Goal: Information Seeking & Learning: Learn about a topic

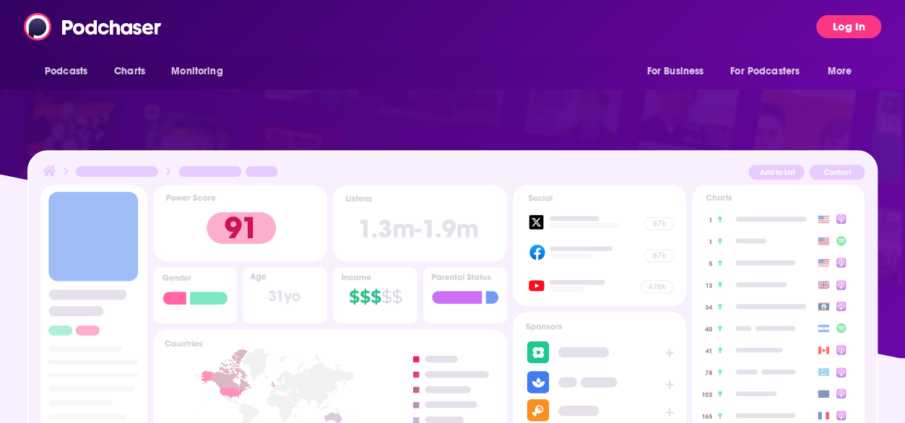
click at [826, 19] on button "Log In" at bounding box center [848, 26] width 65 height 23
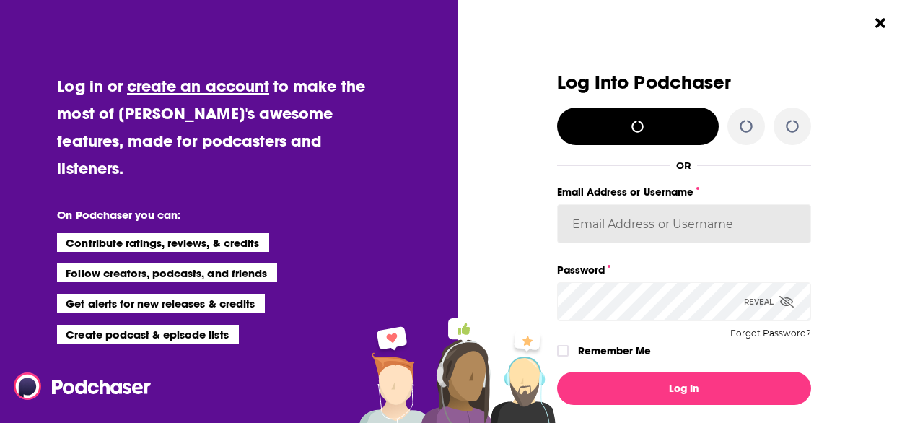
type input "amy.ridings@ketchum.com"
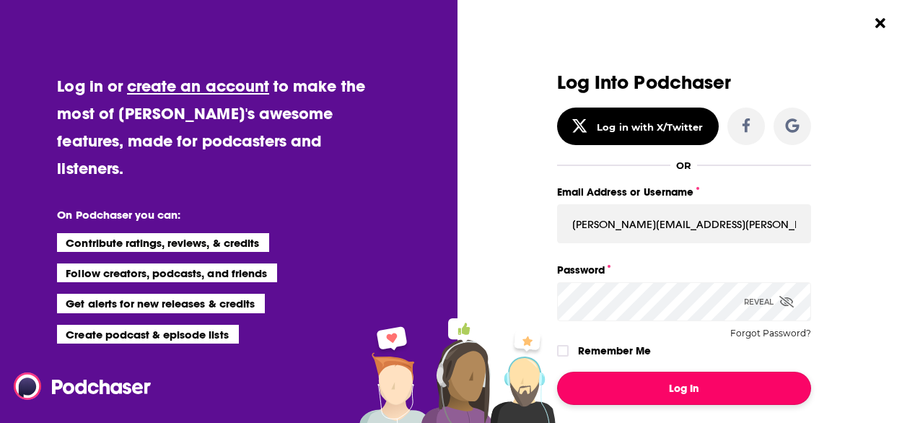
click at [679, 383] on button "Log In" at bounding box center [684, 388] width 254 height 33
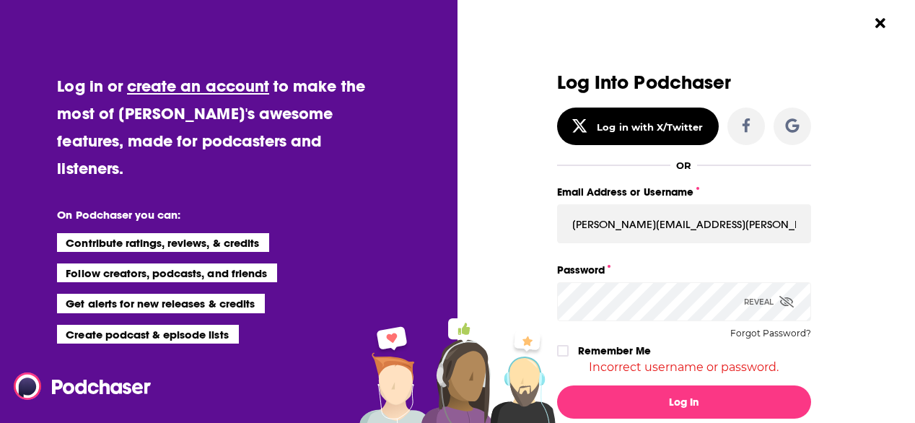
click at [780, 299] on icon "Dialog" at bounding box center [787, 302] width 14 height 12
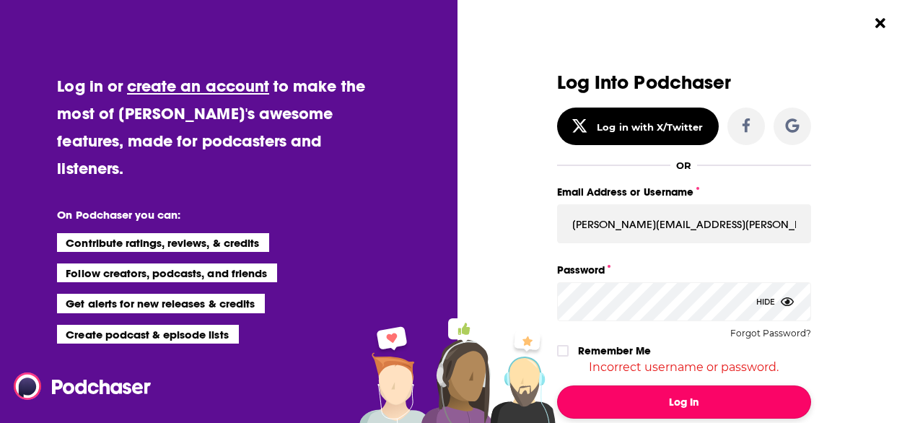
click at [642, 411] on button "Log In" at bounding box center [684, 401] width 254 height 33
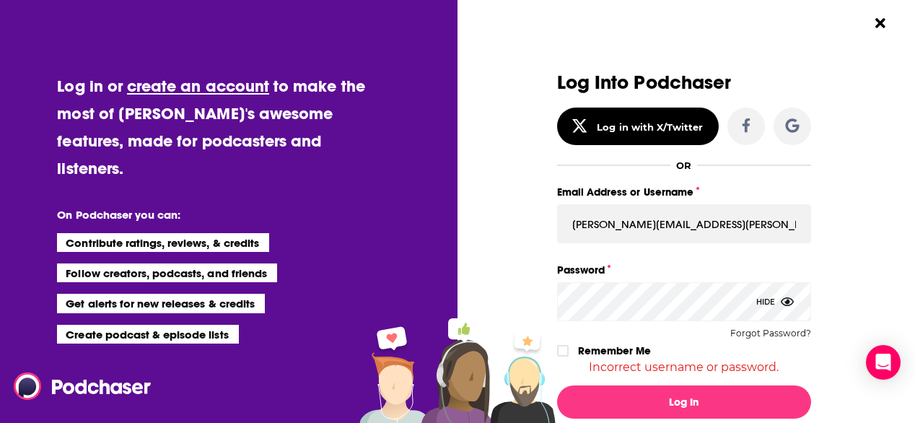
click at [651, 422] on div "Log In Not a member? Create an account" at bounding box center [684, 411] width 254 height 74
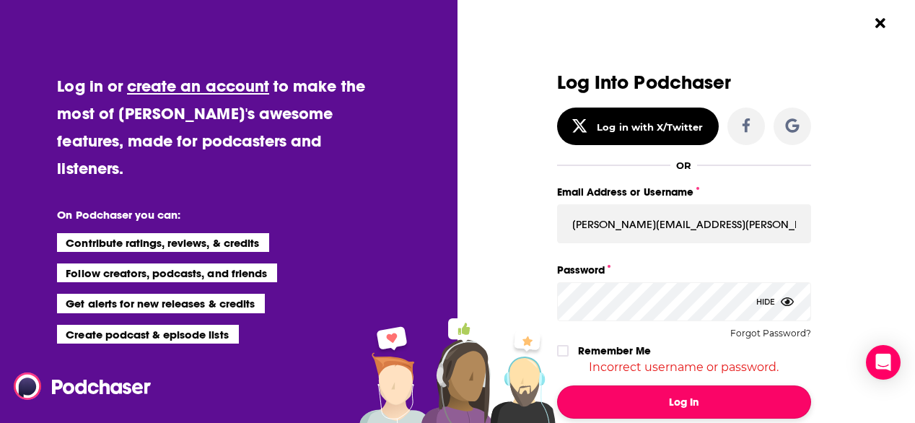
click at [640, 411] on button "Log In" at bounding box center [684, 401] width 254 height 33
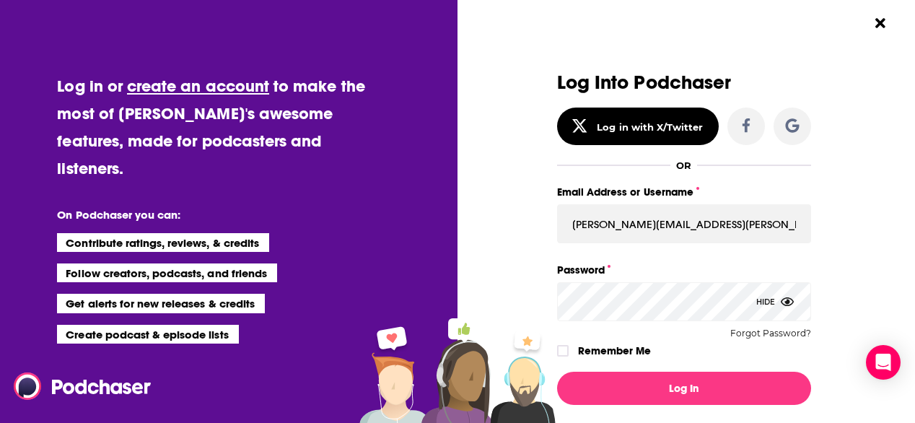
click at [557, 372] on button "Log In" at bounding box center [684, 388] width 254 height 33
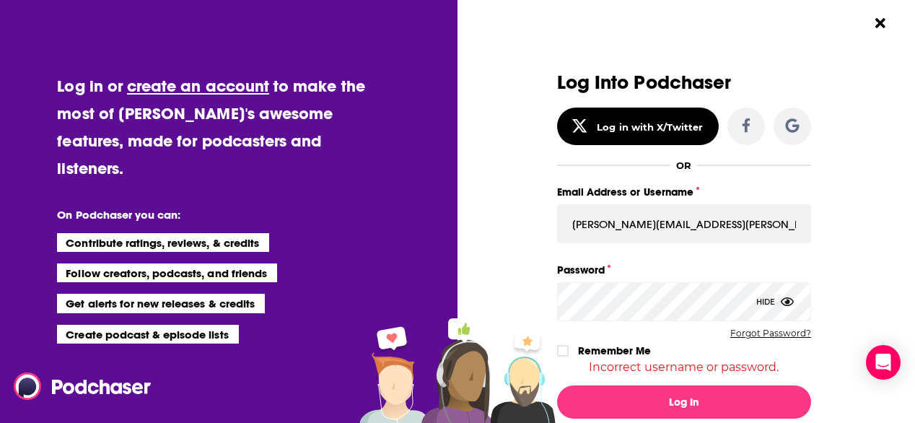
click at [767, 334] on button "Forgot Password?" at bounding box center [771, 333] width 81 height 10
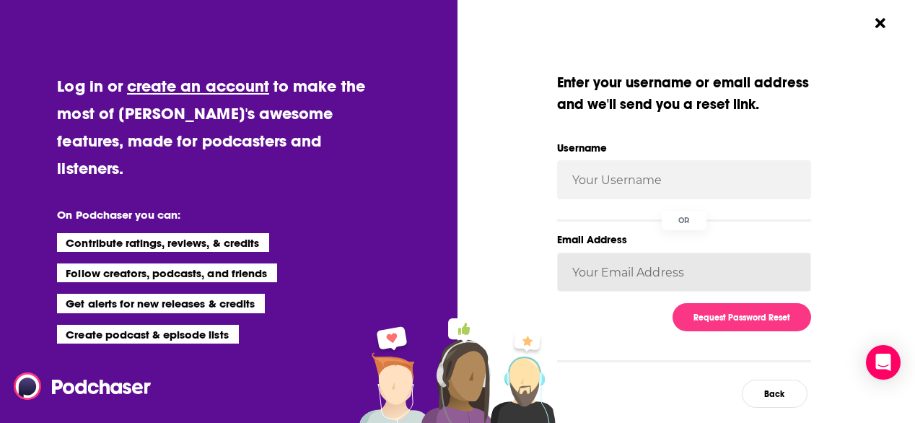
click at [594, 280] on input "Email Address" at bounding box center [684, 272] width 254 height 39
type input "amy.ridings@ketchum.com"
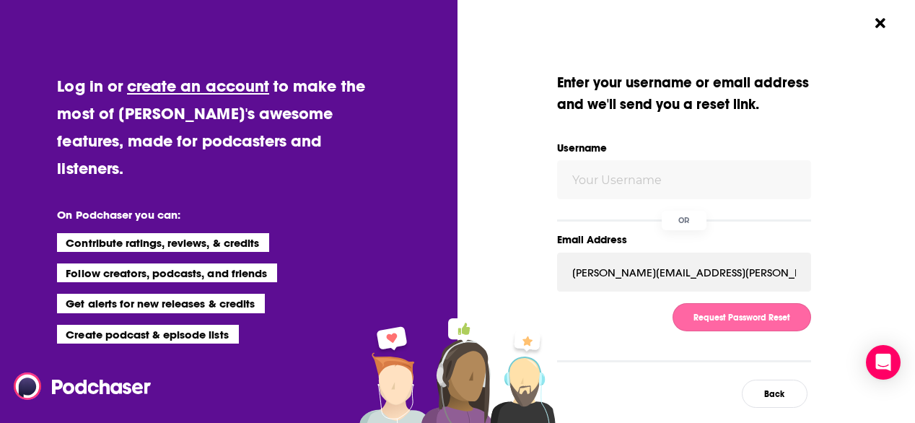
click at [731, 305] on button "Request Password Reset" at bounding box center [742, 317] width 139 height 28
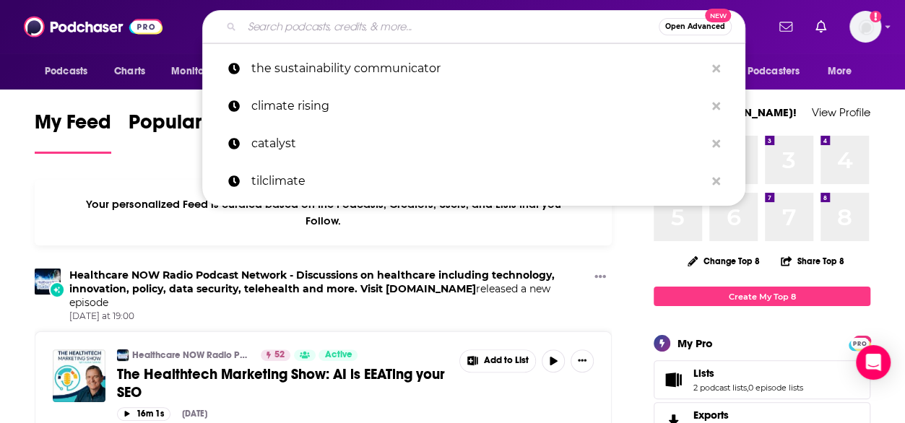
click at [417, 31] on input "Search podcasts, credits, & more..." at bounding box center [450, 26] width 417 height 23
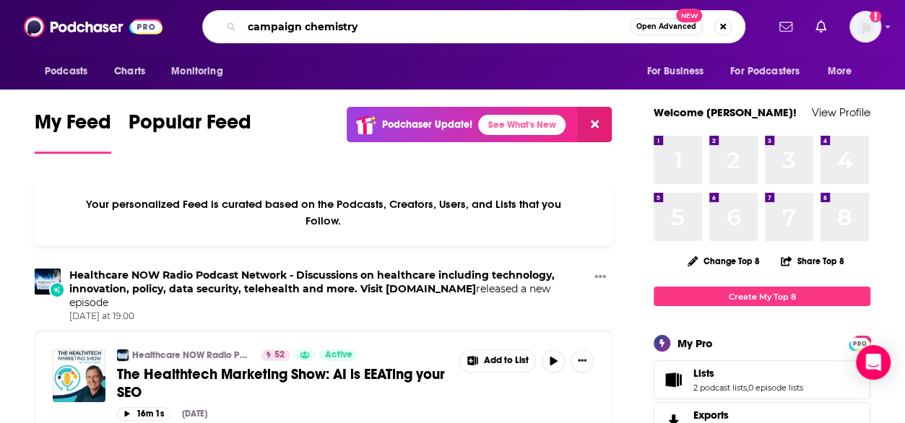
type input "campaign chemistry"
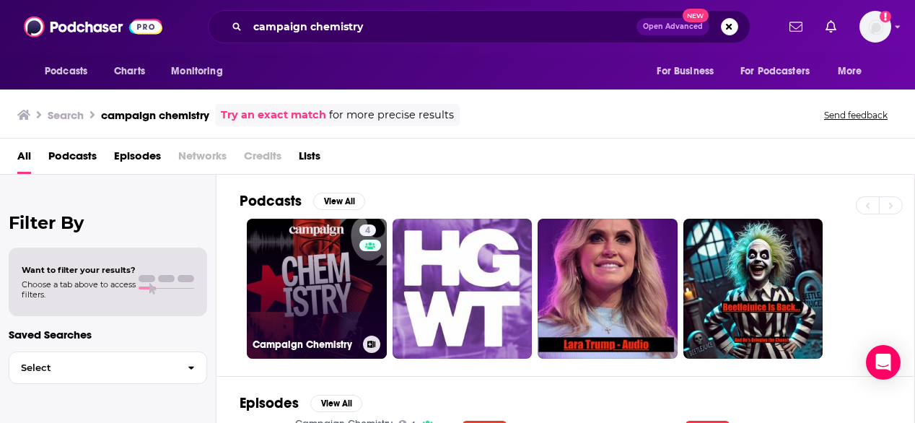
click at [323, 295] on link "4 Campaign Chemistry" at bounding box center [317, 289] width 140 height 140
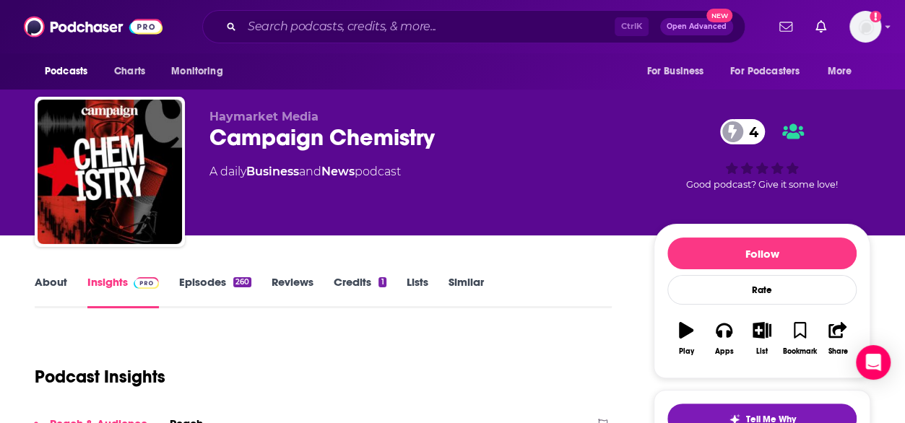
click at [46, 276] on link "About" at bounding box center [51, 291] width 32 height 33
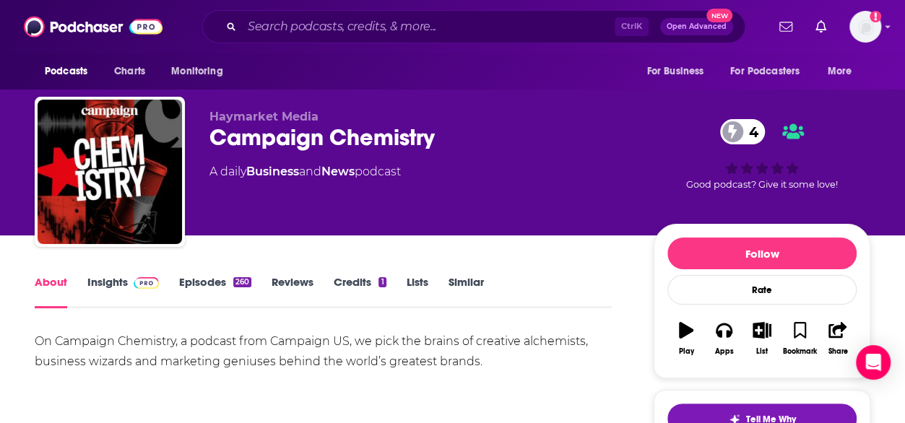
click at [684, 343] on button "Play" at bounding box center [686, 339] width 38 height 52
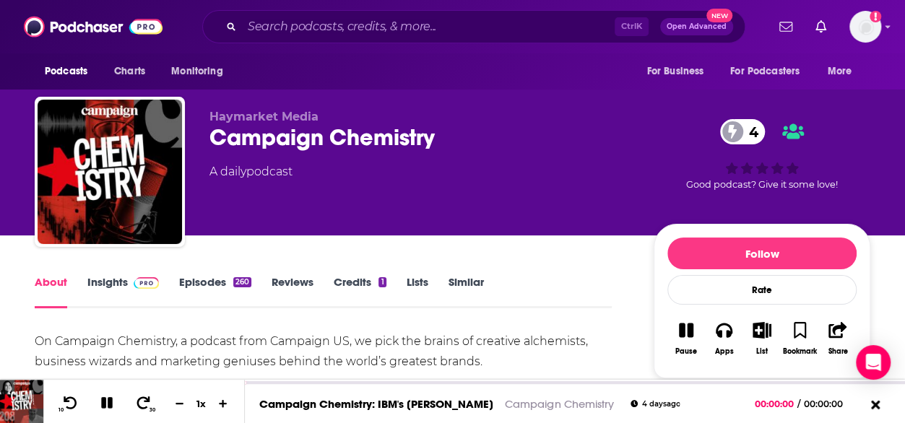
click at [110, 285] on link "Insights" at bounding box center [122, 291] width 71 height 33
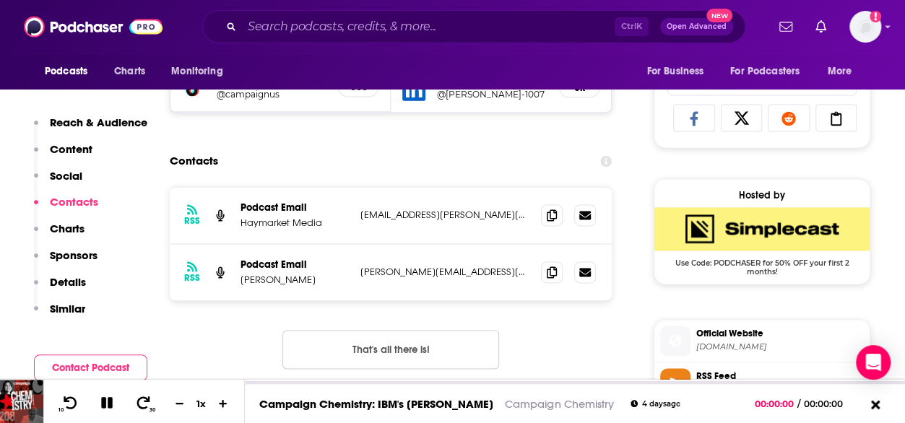
scroll to position [933, 0]
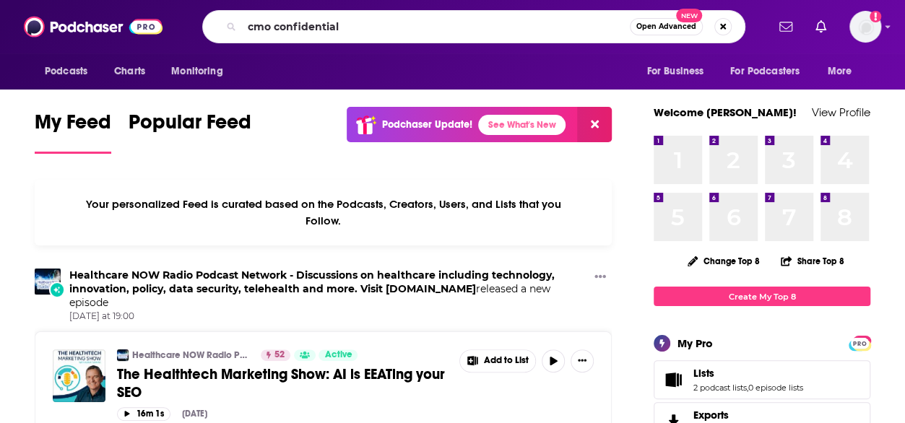
type input "cmo confidential"
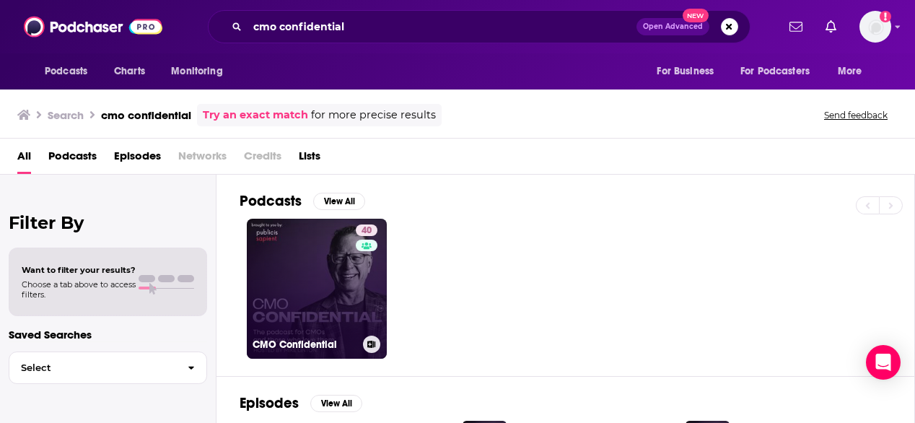
click at [282, 305] on link "40 CMO Confidential" at bounding box center [317, 289] width 140 height 140
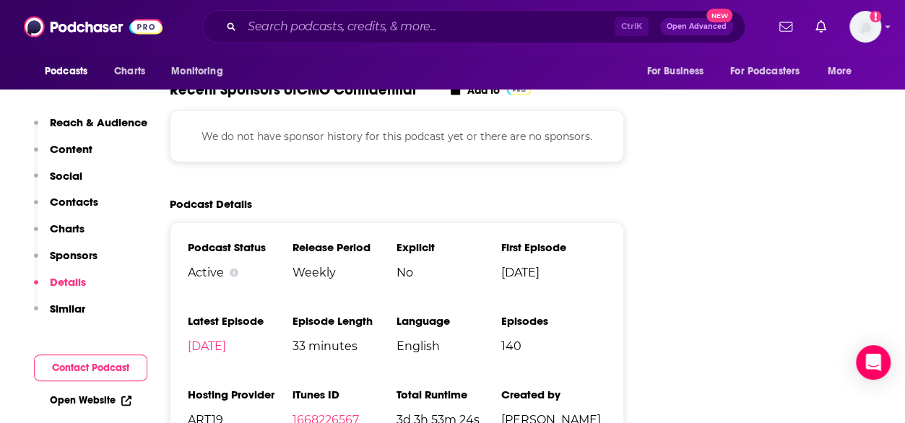
scroll to position [1927, 0]
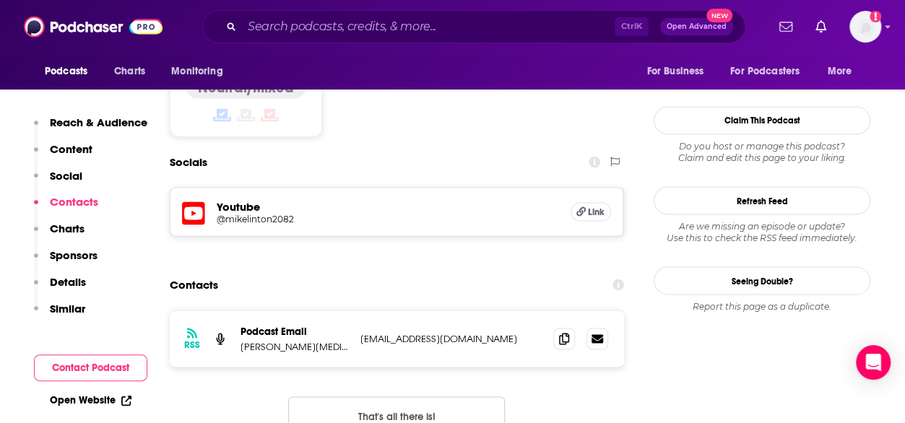
scroll to position [1202, 0]
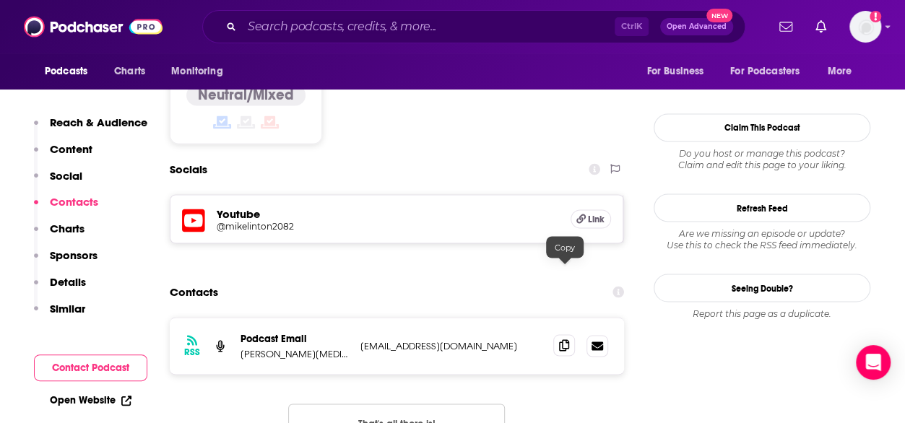
click at [562, 334] on span at bounding box center [564, 345] width 22 height 22
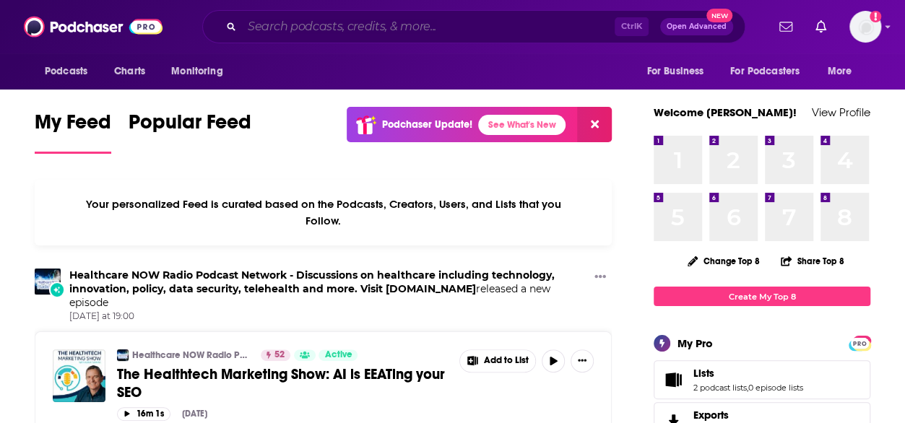
click at [457, 25] on input "Search podcasts, credits, & more..." at bounding box center [428, 26] width 372 height 23
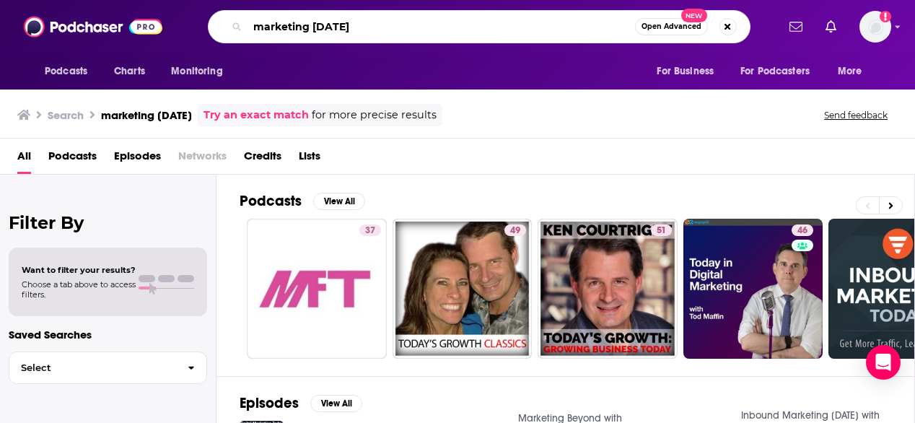
click at [395, 18] on input "marketing today" at bounding box center [442, 26] width 388 height 23
type input "marketing today alan"
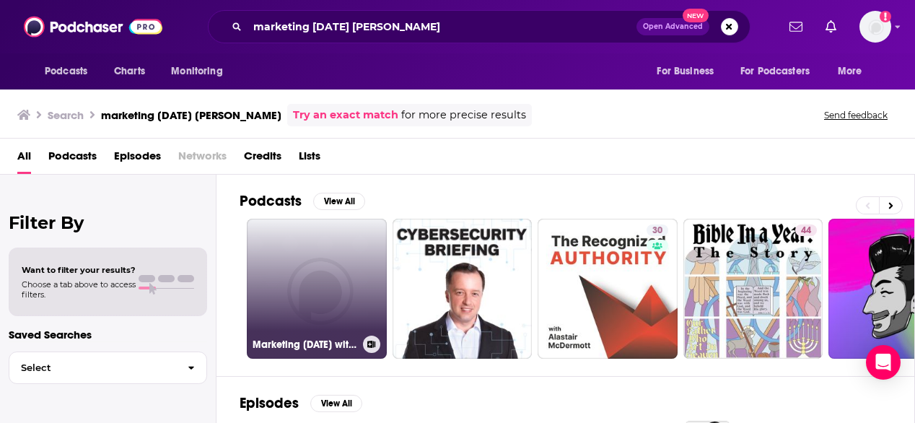
click at [303, 289] on link "Marketing Today with Alan Hart on GigaDial Public" at bounding box center [317, 289] width 140 height 140
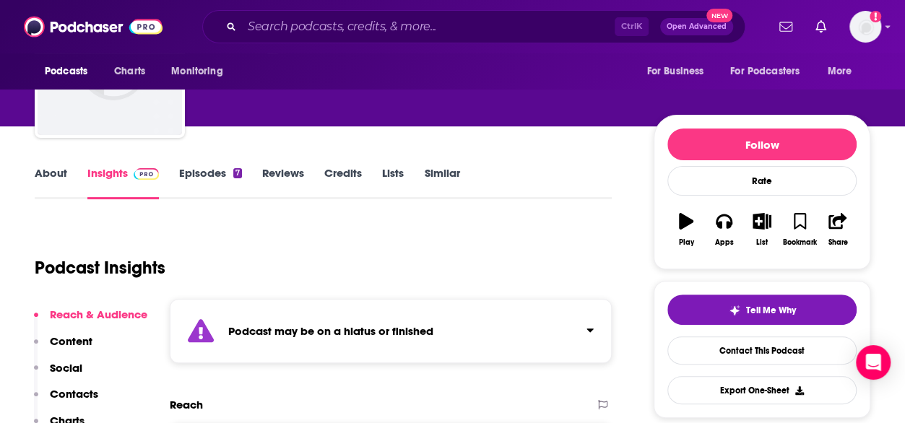
scroll to position [108, 0]
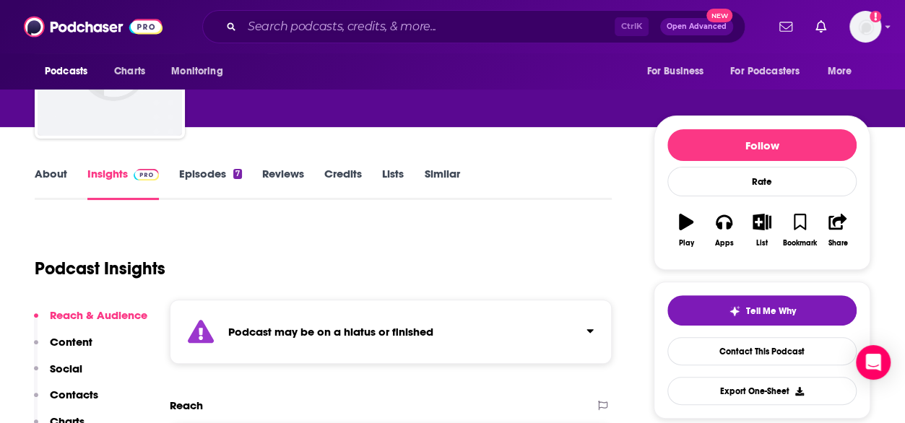
click at [204, 173] on link "Episodes 7" at bounding box center [210, 183] width 63 height 33
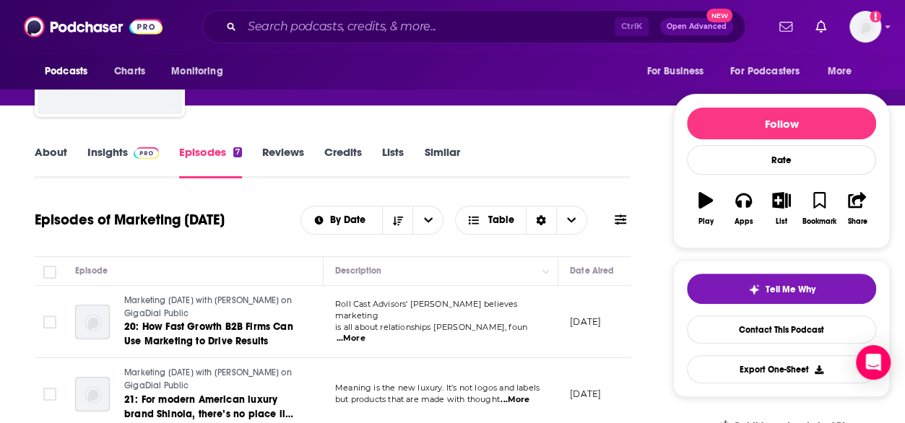
scroll to position [152, 0]
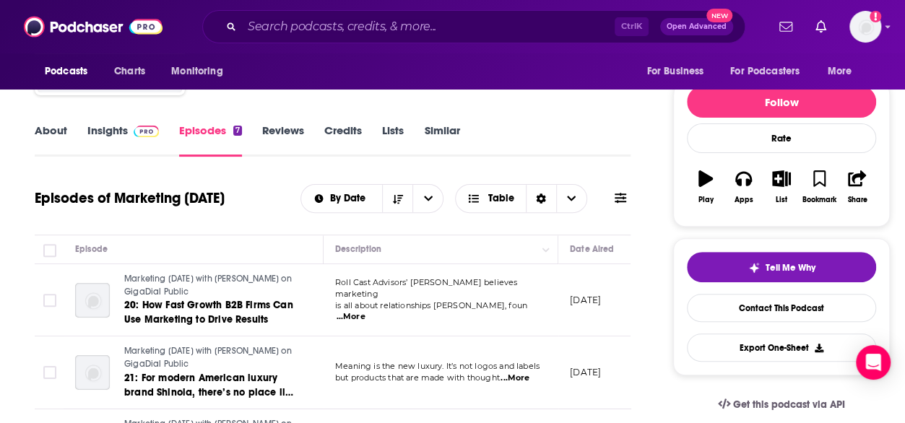
click at [124, 135] on link "Insights" at bounding box center [122, 139] width 71 height 33
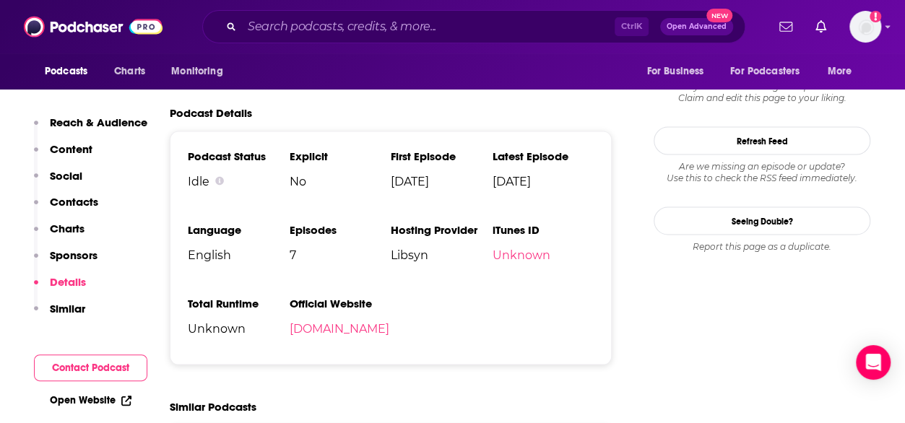
scroll to position [1335, 0]
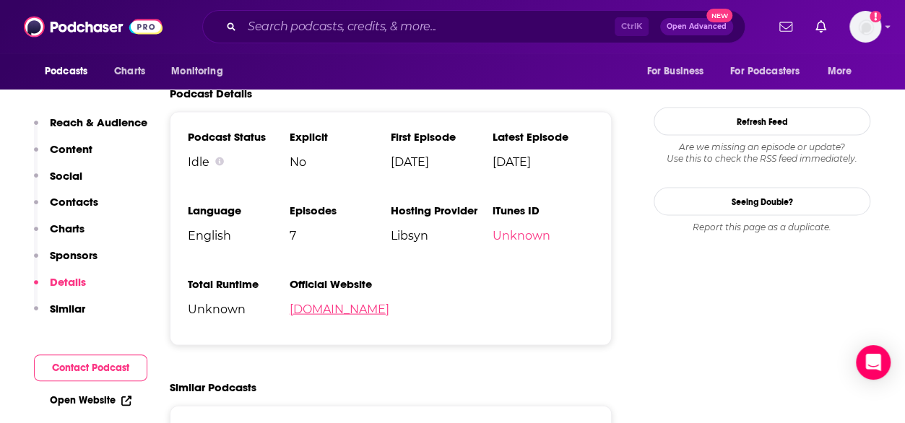
click at [319, 310] on link "gigadial.net" at bounding box center [339, 309] width 100 height 14
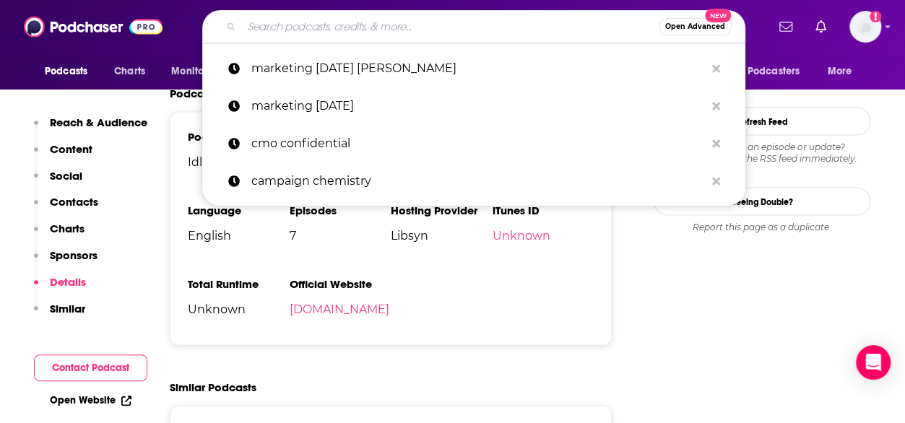
click at [336, 30] on input "Search podcasts, credits, & more..." at bounding box center [450, 26] width 417 height 23
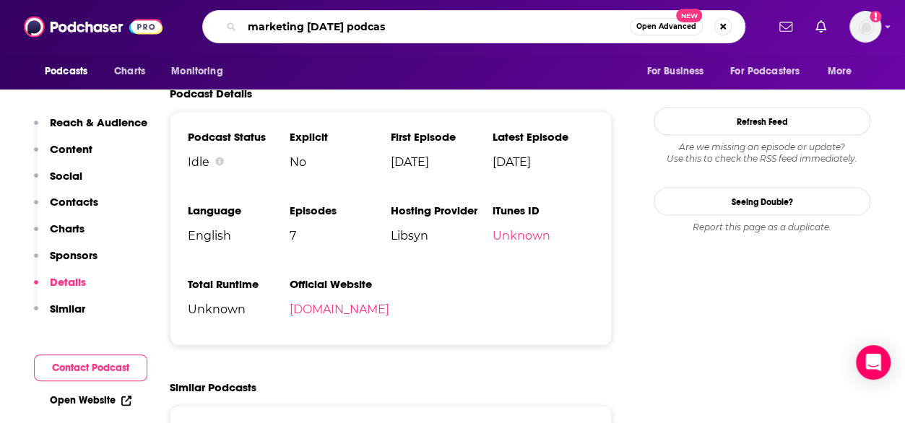
type input "marketing [DATE] podcast"
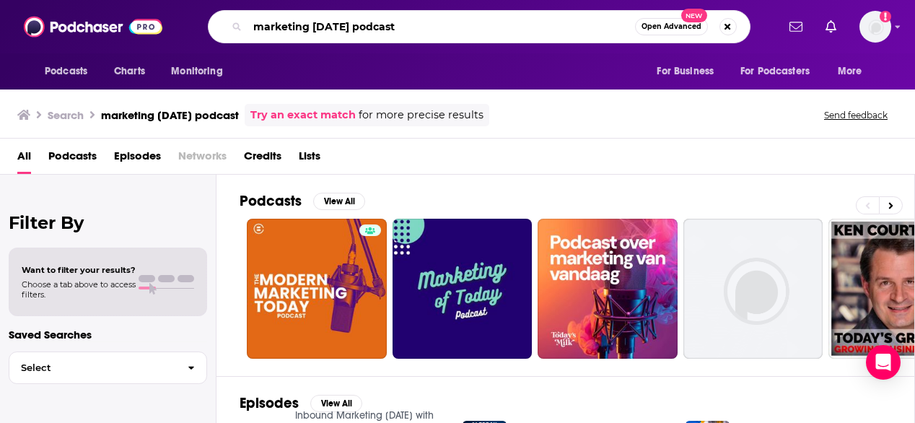
drag, startPoint x: 443, startPoint y: 27, endPoint x: 313, endPoint y: 27, distance: 129.2
click at [313, 27] on input "marketing [DATE] podcast" at bounding box center [442, 26] width 388 height 23
type input "marketing beyond"
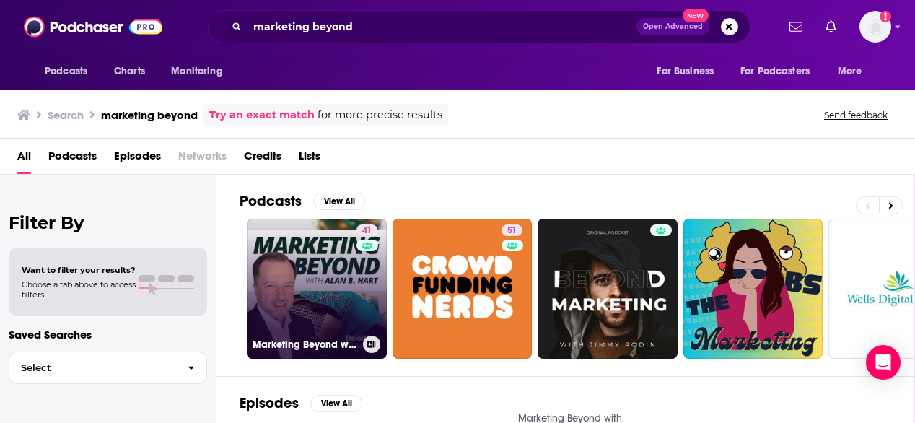
click at [278, 303] on link "41 Marketing Beyond with Alan B. Hart" at bounding box center [317, 289] width 140 height 140
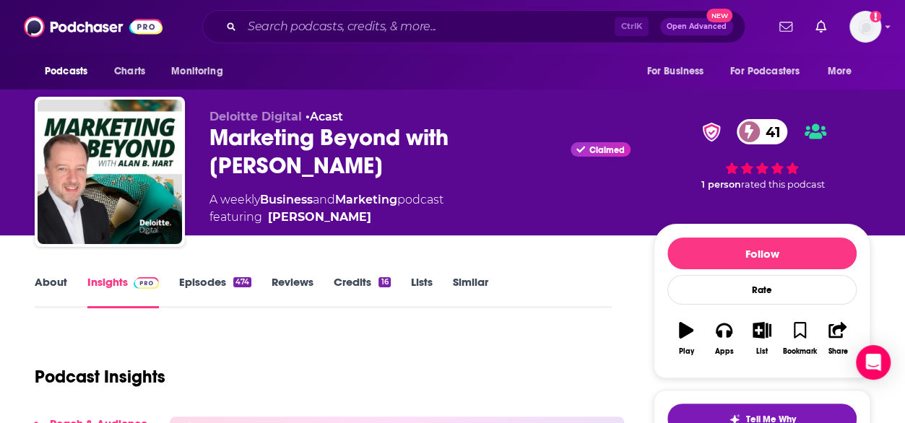
click at [57, 280] on link "About" at bounding box center [51, 291] width 32 height 33
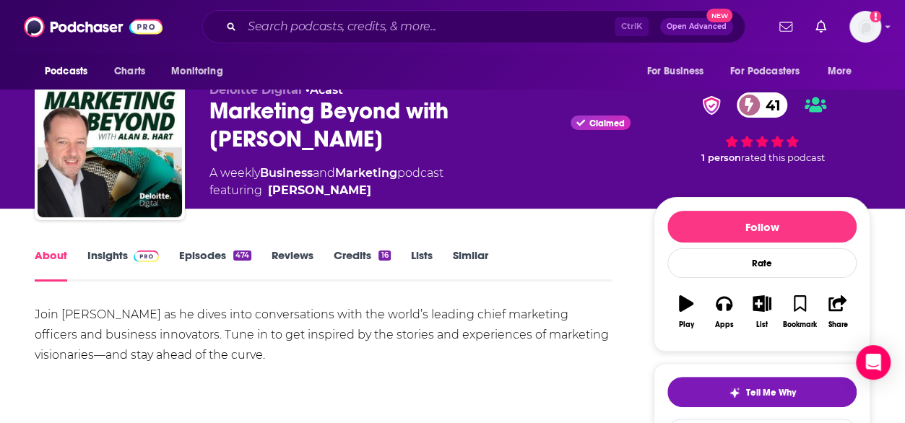
scroll to position [28, 0]
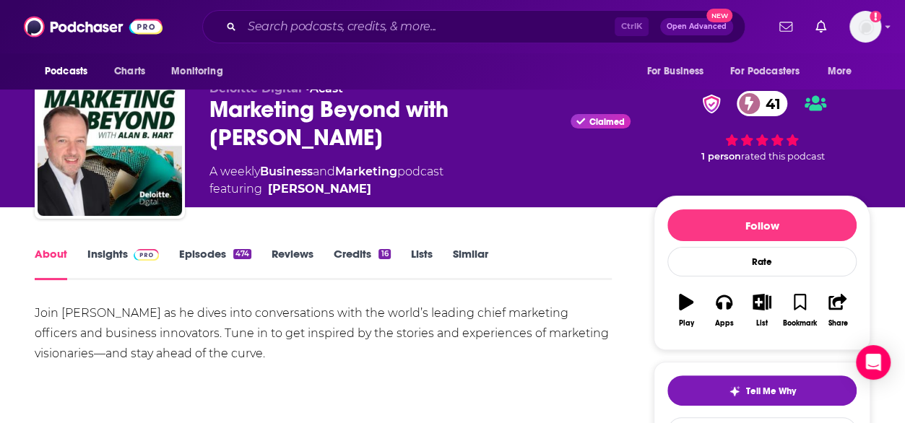
click at [108, 249] on link "Insights" at bounding box center [122, 263] width 71 height 33
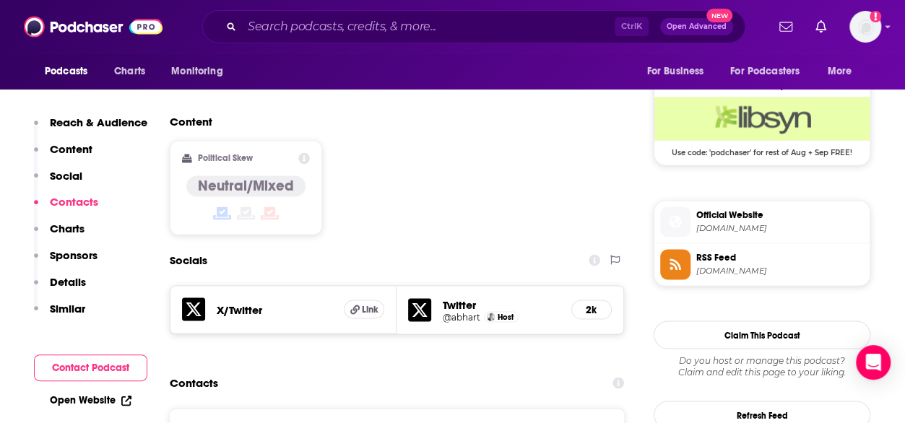
scroll to position [1283, 0]
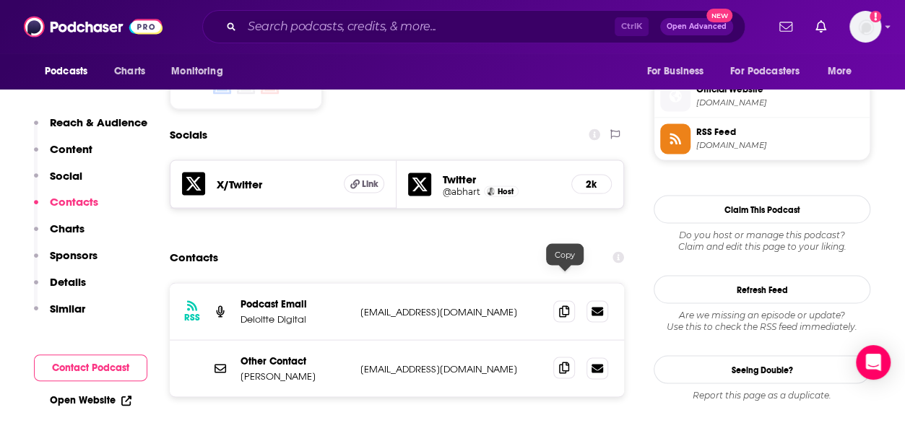
click at [567, 362] on icon at bounding box center [564, 368] width 10 height 12
click at [560, 305] on icon at bounding box center [564, 311] width 10 height 12
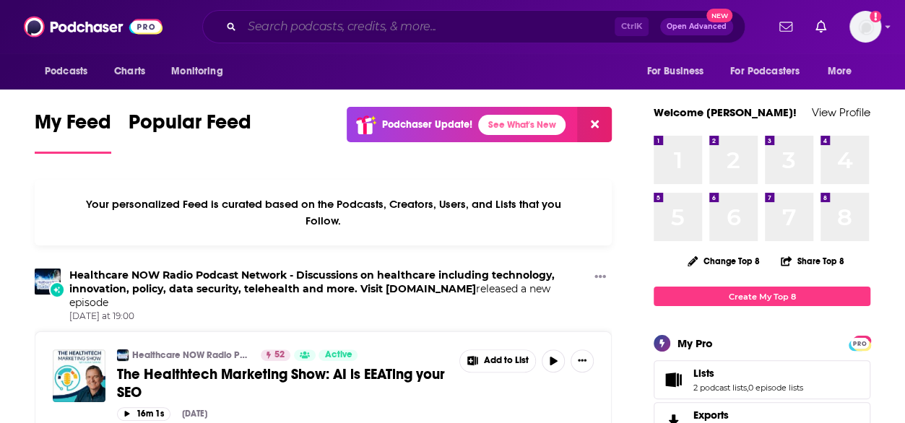
click at [350, 24] on input "Search podcasts, credits, & more..." at bounding box center [428, 26] width 372 height 23
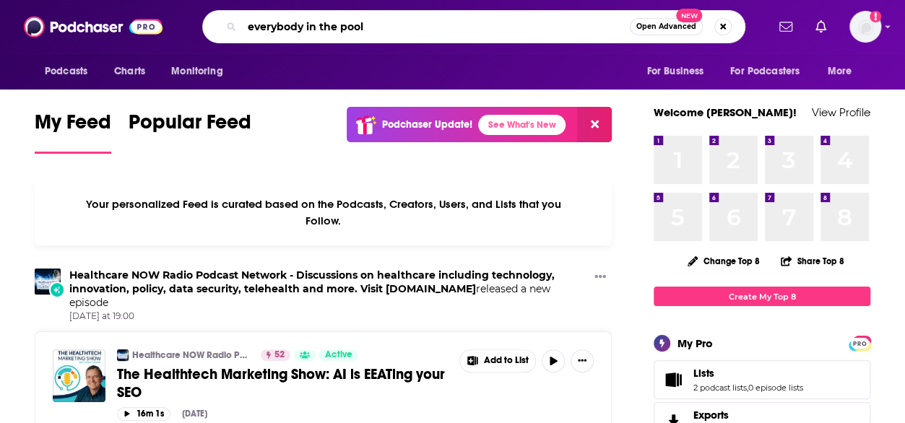
type input "everybody in the pool"
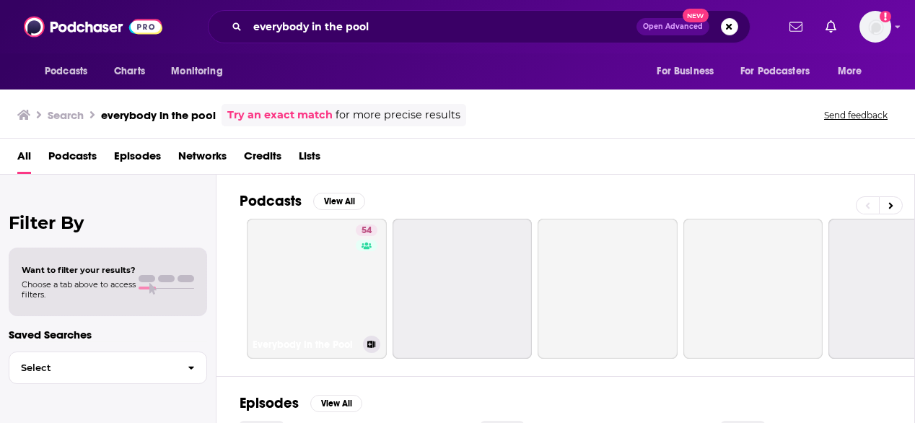
click at [321, 242] on link "54 Everybody in the Pool" at bounding box center [317, 289] width 140 height 140
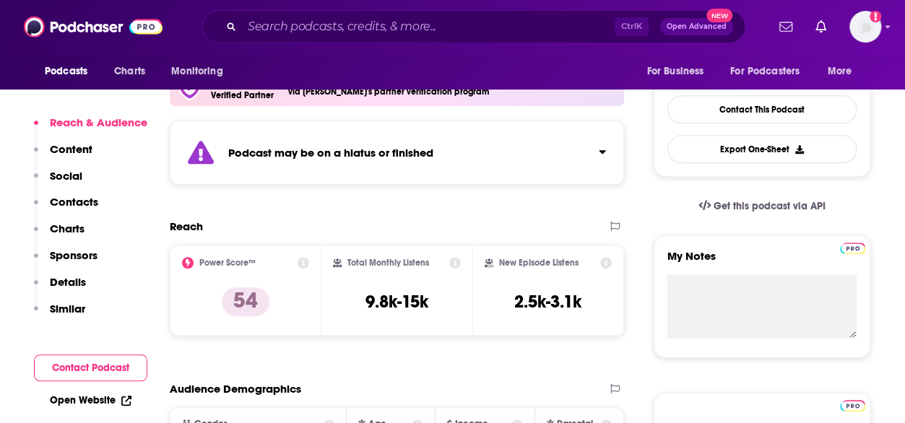
scroll to position [359, 0]
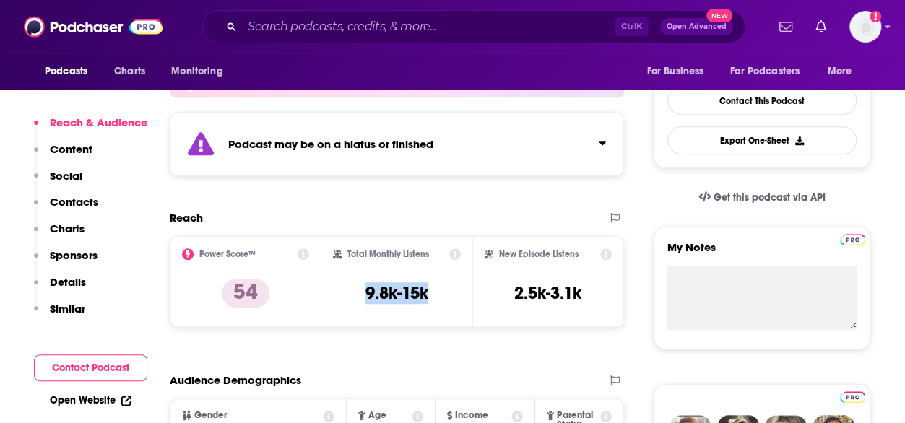
drag, startPoint x: 437, startPoint y: 301, endPoint x: 364, endPoint y: 304, distance: 73.0
click at [364, 304] on div "Total Monthly Listens 9.8k-15k" at bounding box center [397, 281] width 128 height 66
copy h3 "9.8k-15k"
